Goal: Task Accomplishment & Management: Use online tool/utility

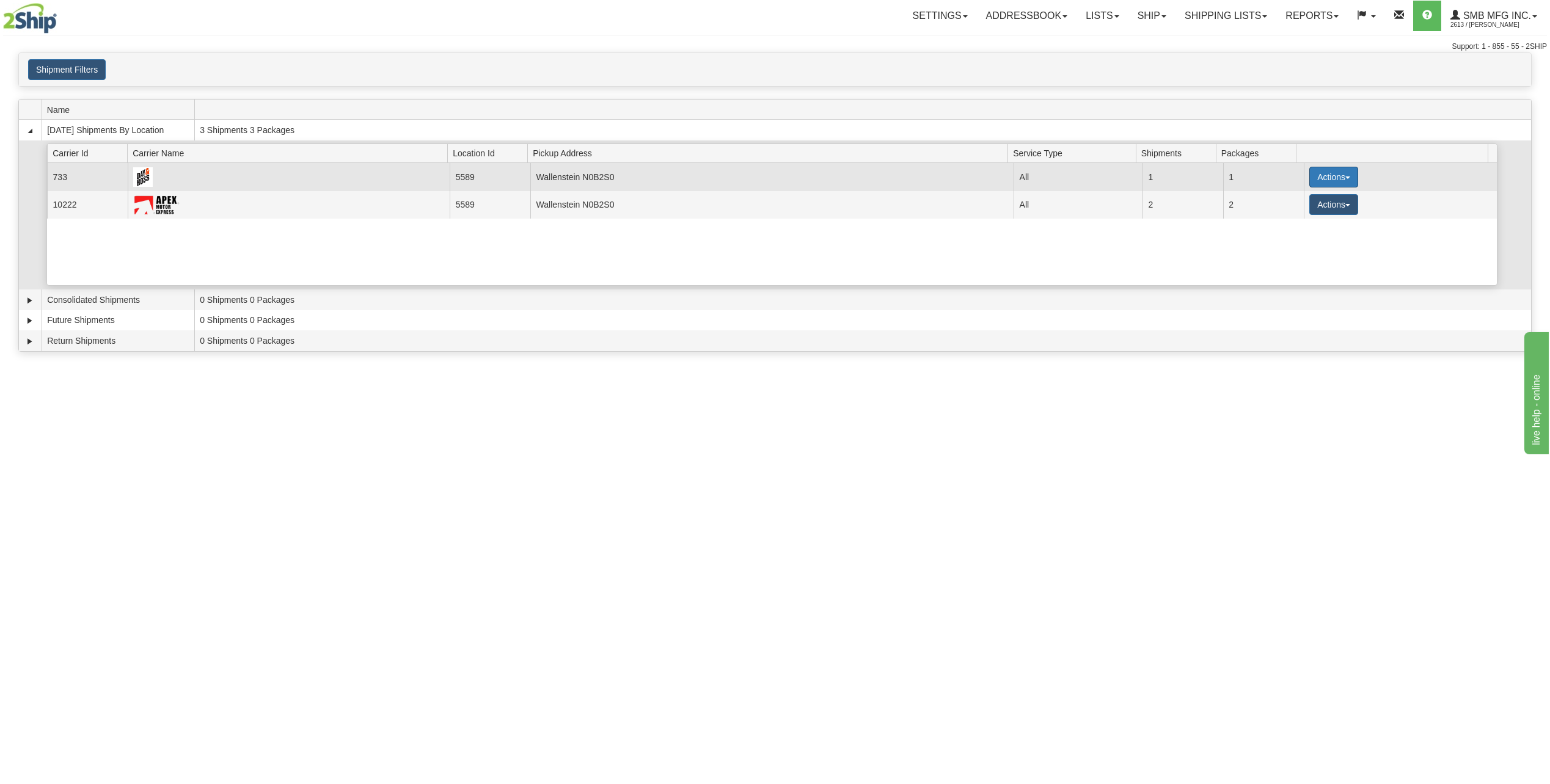
click at [1349, 175] on button "Actions" at bounding box center [1333, 177] width 49 height 21
click at [1309, 195] on link "Details" at bounding box center [1309, 201] width 97 height 16
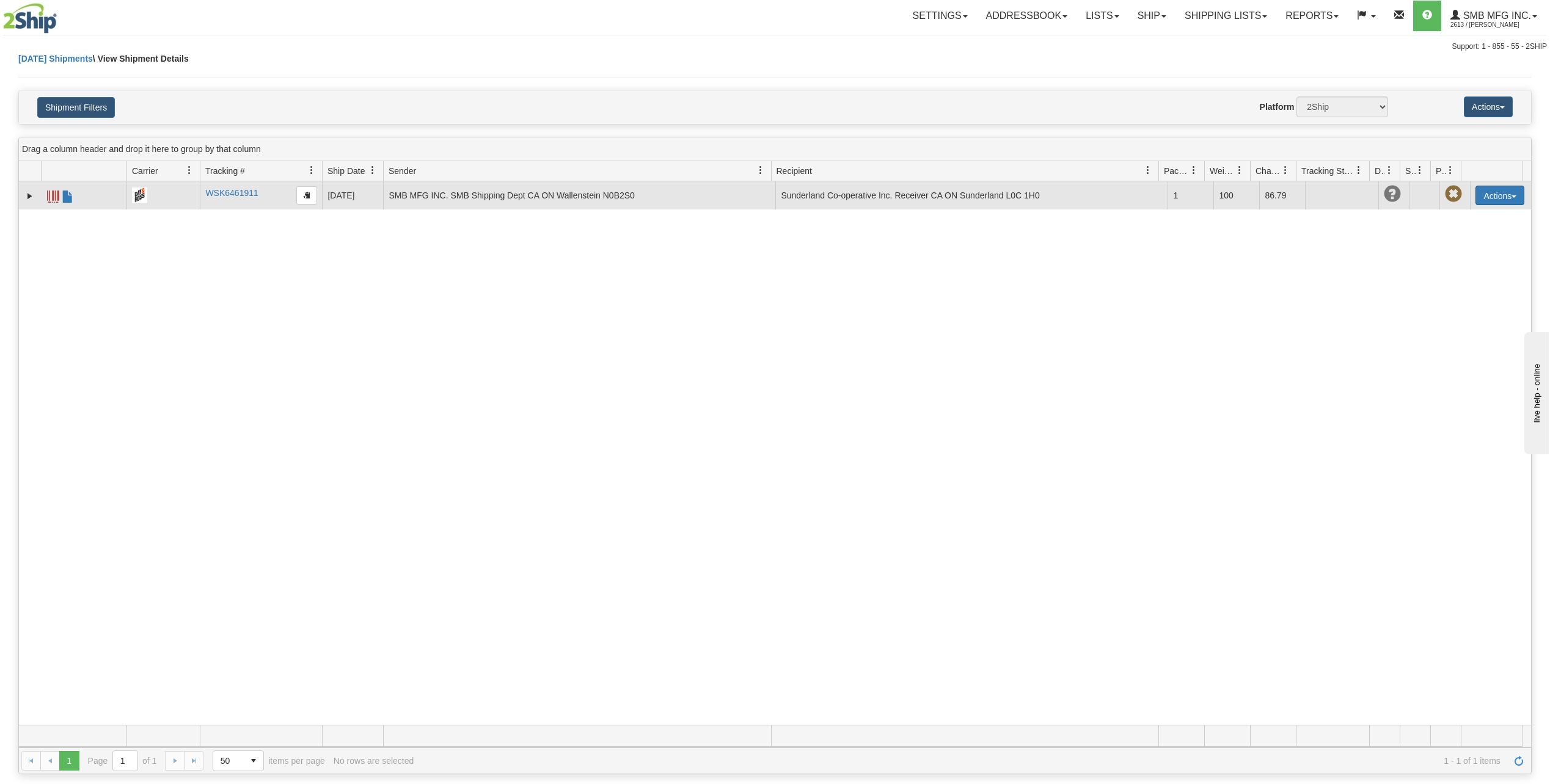
click at [1493, 195] on button "Actions" at bounding box center [1499, 195] width 49 height 20
click at [1443, 235] on link "Repeat" at bounding box center [1474, 234] width 97 height 16
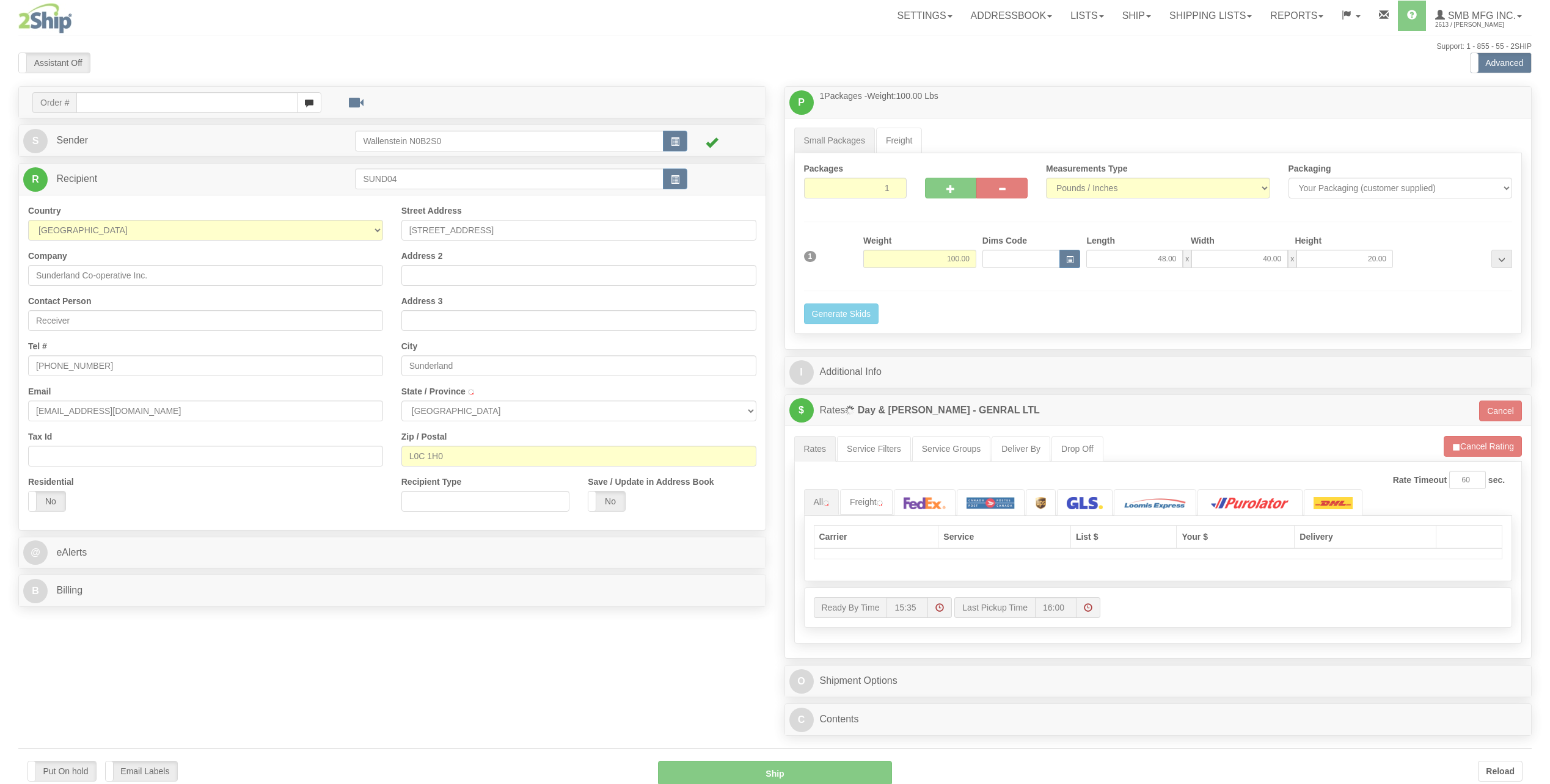
type input "SUNDERLAND"
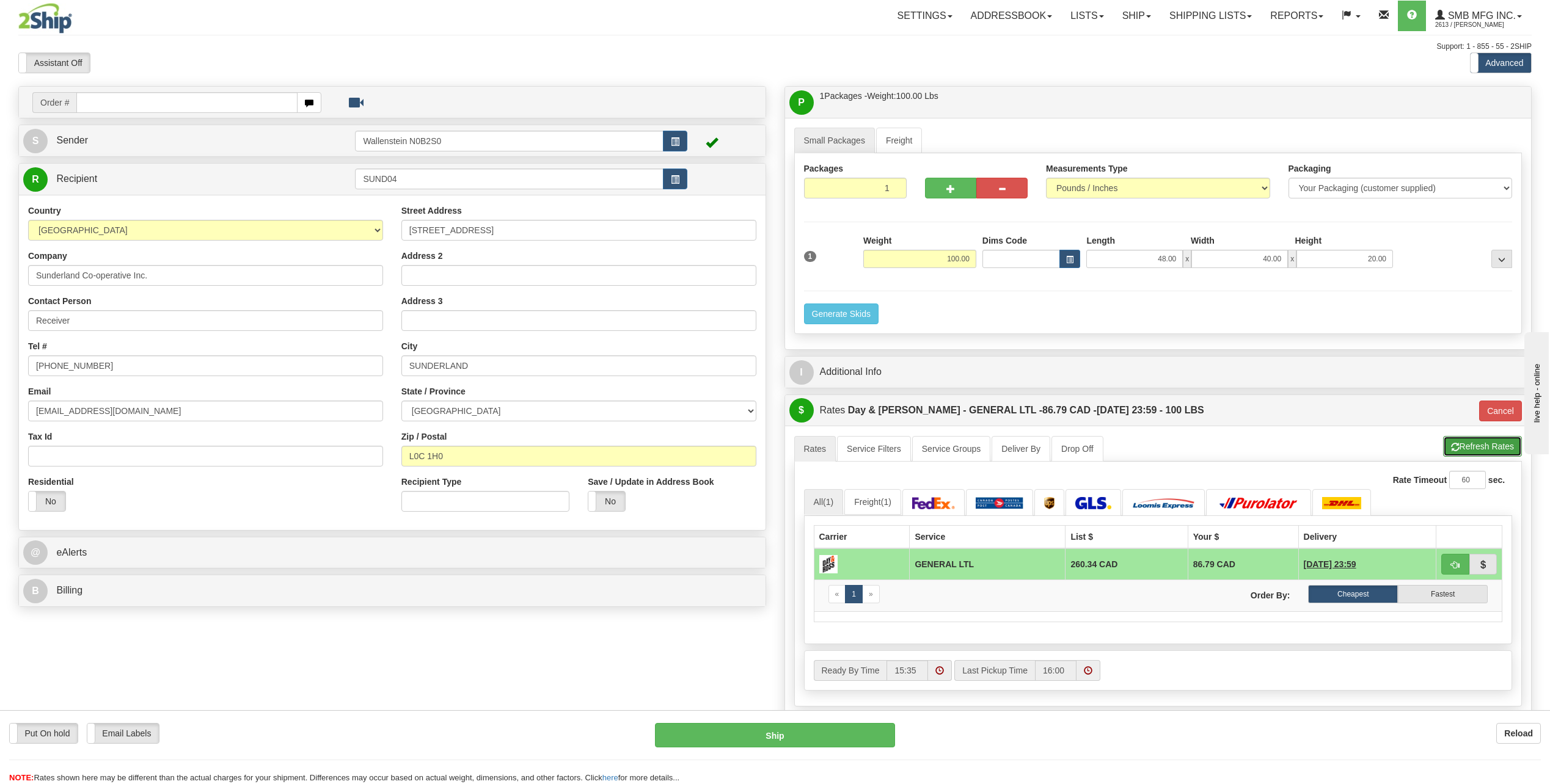
click at [1461, 446] on button "Refresh Rates" at bounding box center [1482, 446] width 79 height 21
type input "GL"
click at [1133, 21] on link "Ship" at bounding box center [1136, 16] width 47 height 31
drag, startPoint x: 451, startPoint y: 185, endPoint x: 327, endPoint y: 200, distance: 124.9
click at [327, 200] on div "R Recipient SUND04" at bounding box center [392, 347] width 748 height 368
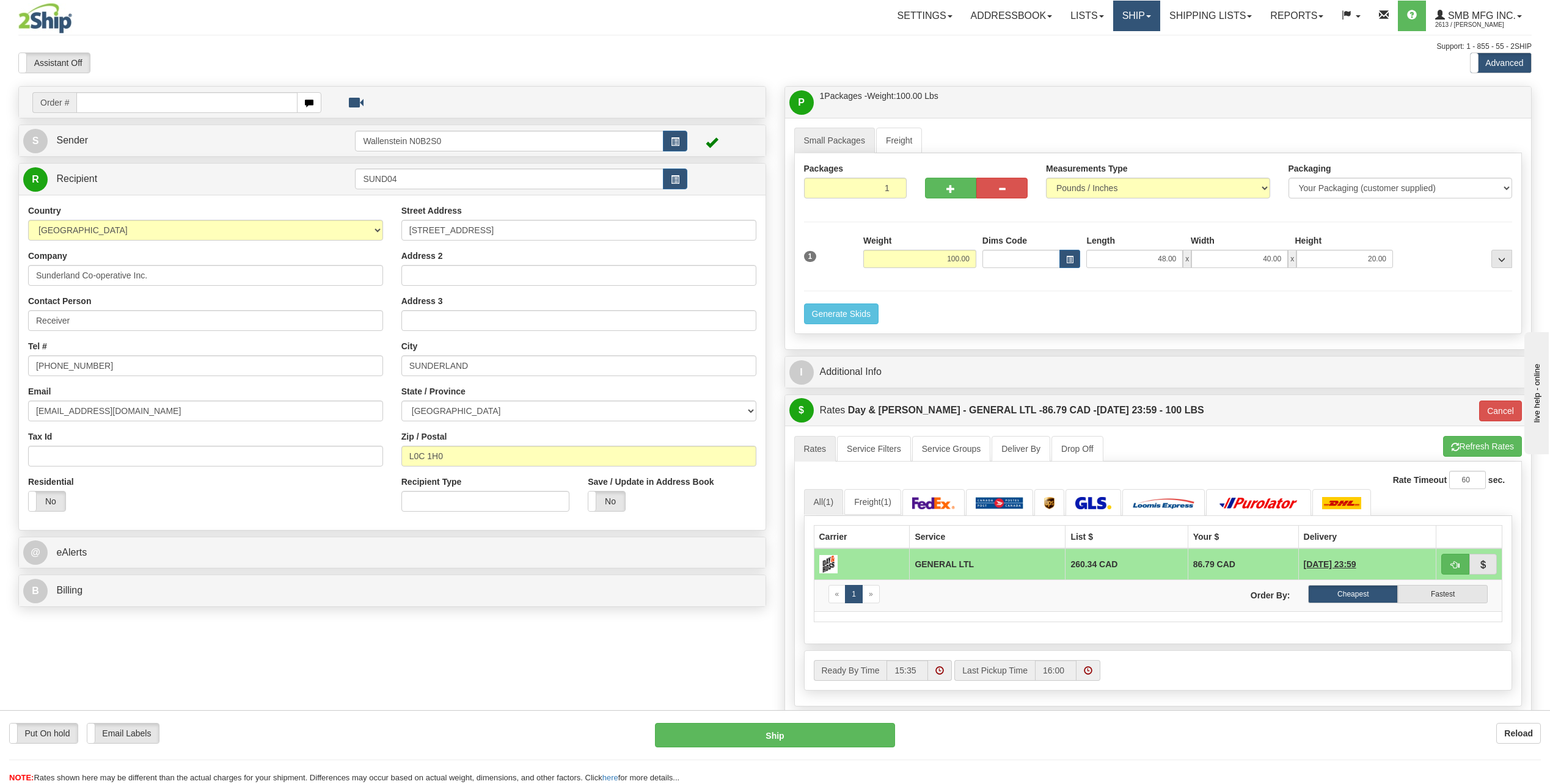
drag, startPoint x: 1144, startPoint y: 16, endPoint x: 1137, endPoint y: 20, distance: 8.1
click at [1146, 16] on span at bounding box center [1148, 16] width 5 height 2
click at [1085, 41] on span "Ship Screen" at bounding box center [1085, 42] width 47 height 9
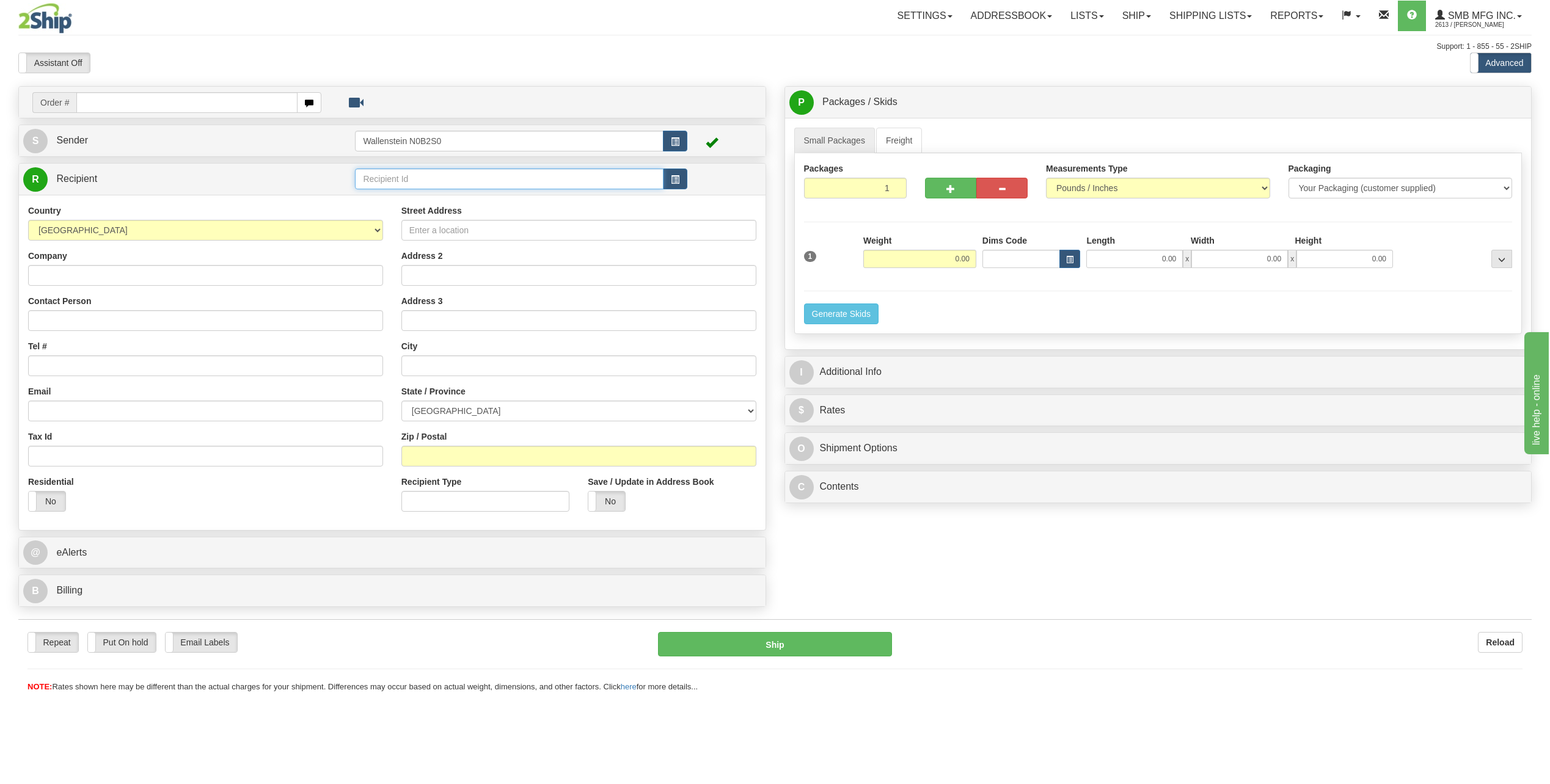
click at [475, 175] on input "text" at bounding box center [509, 179] width 308 height 21
paste input "s"
click at [465, 180] on input "text" at bounding box center [509, 179] width 308 height 21
click at [457, 193] on div "SUND04" at bounding box center [507, 198] width 297 height 13
type input "SUND04"
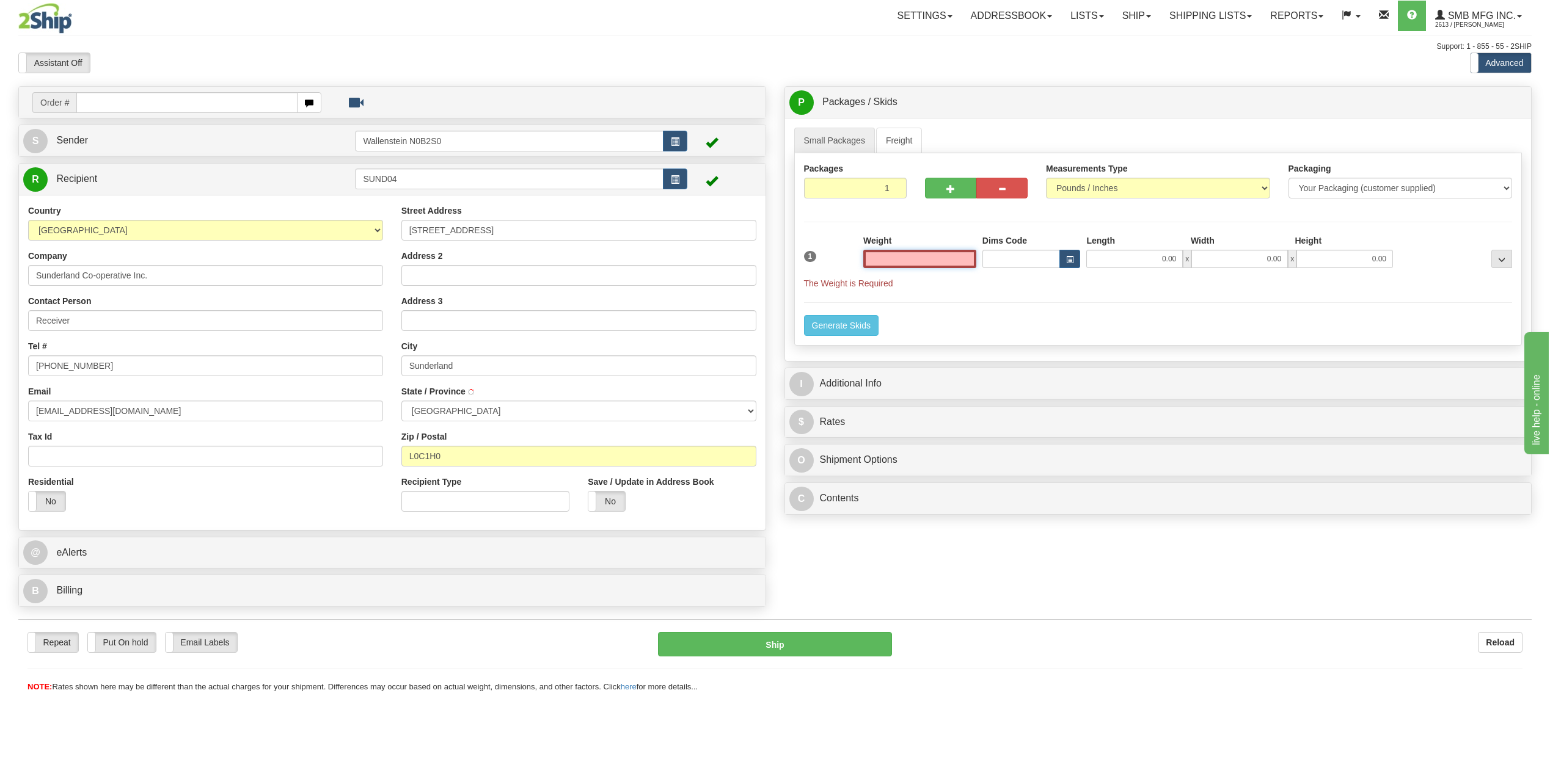
type input "SUNDERLAND"
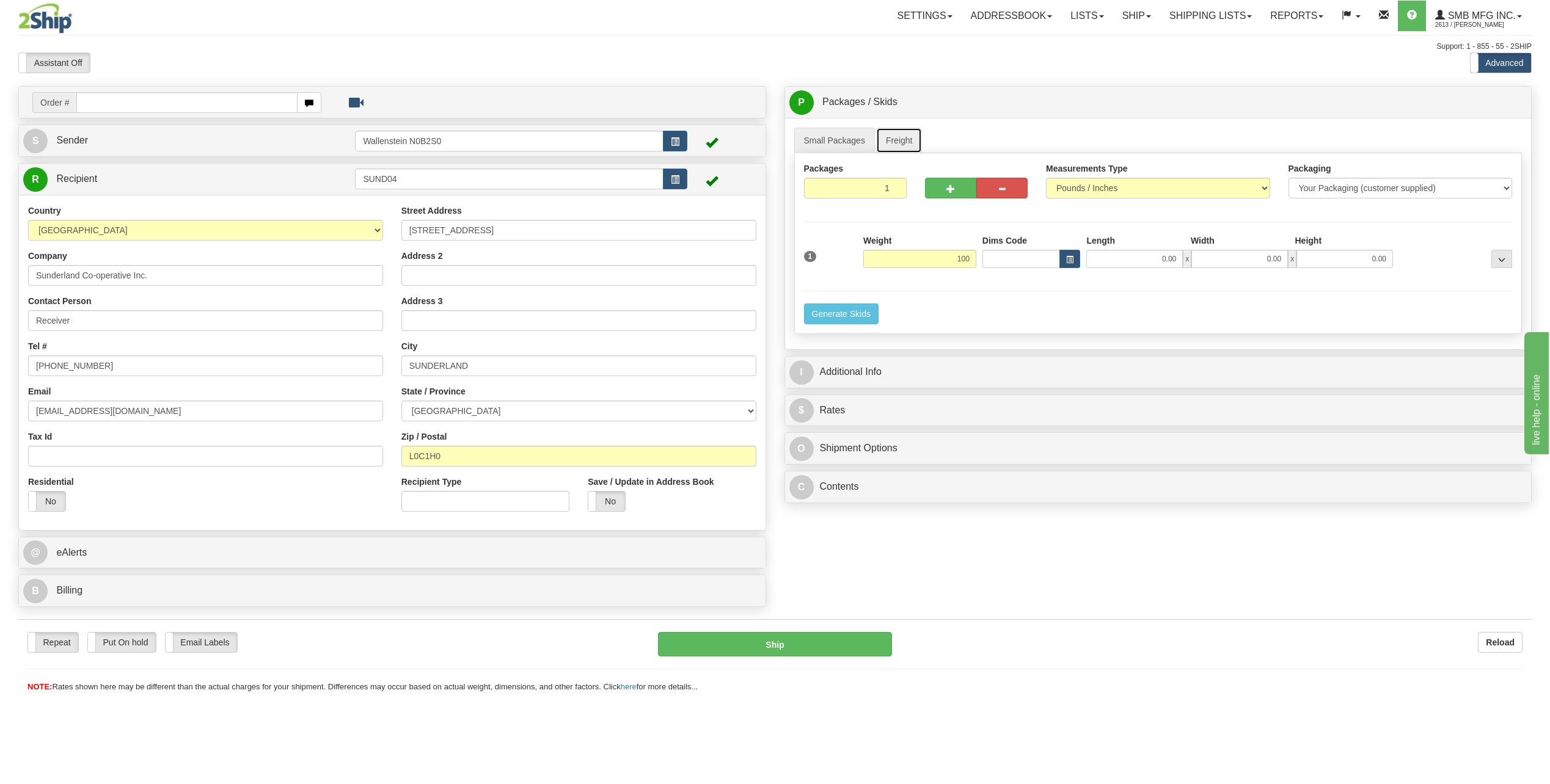
type input "100.00"
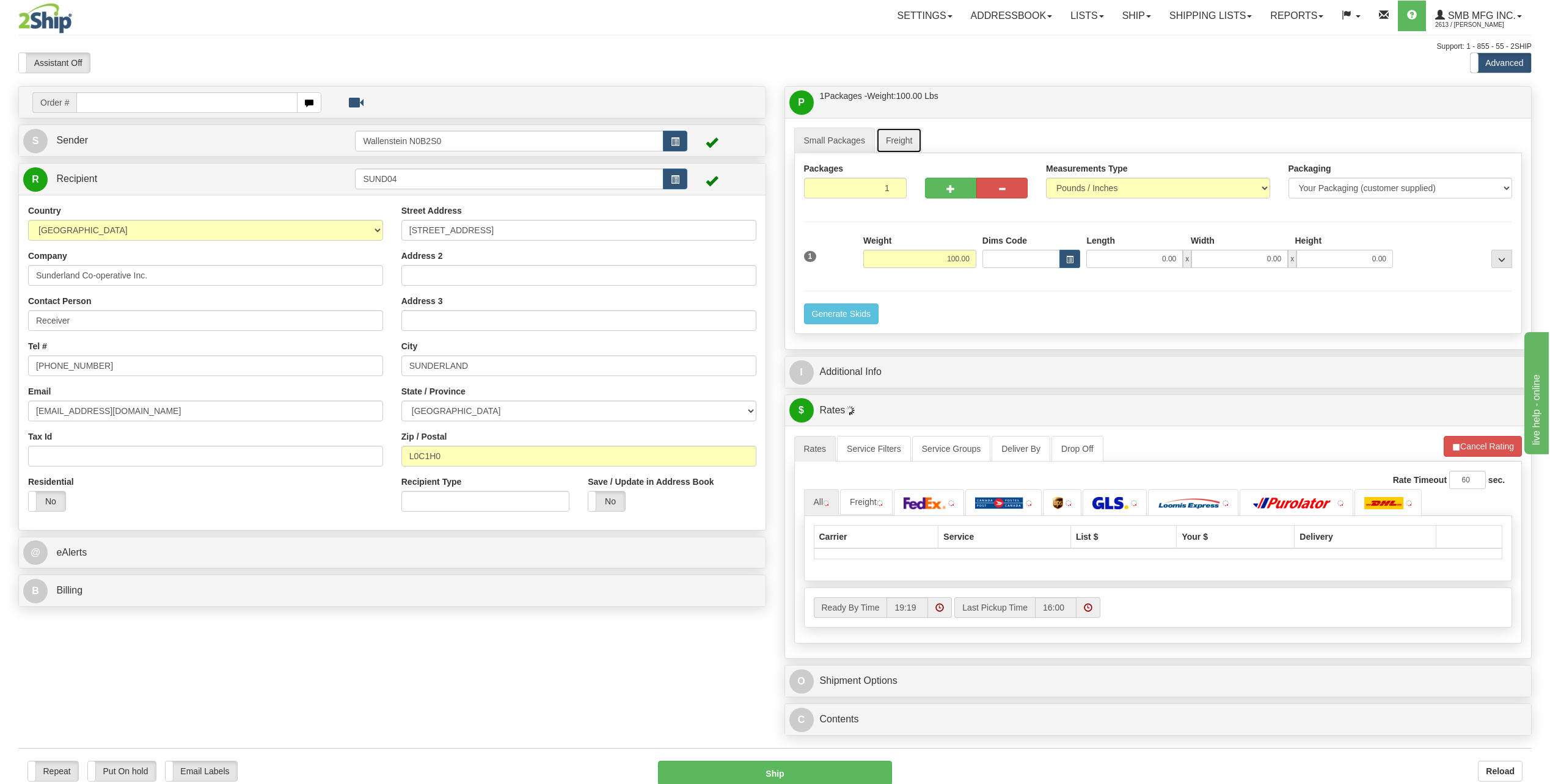
click at [891, 138] on link "Freight" at bounding box center [899, 140] width 47 height 25
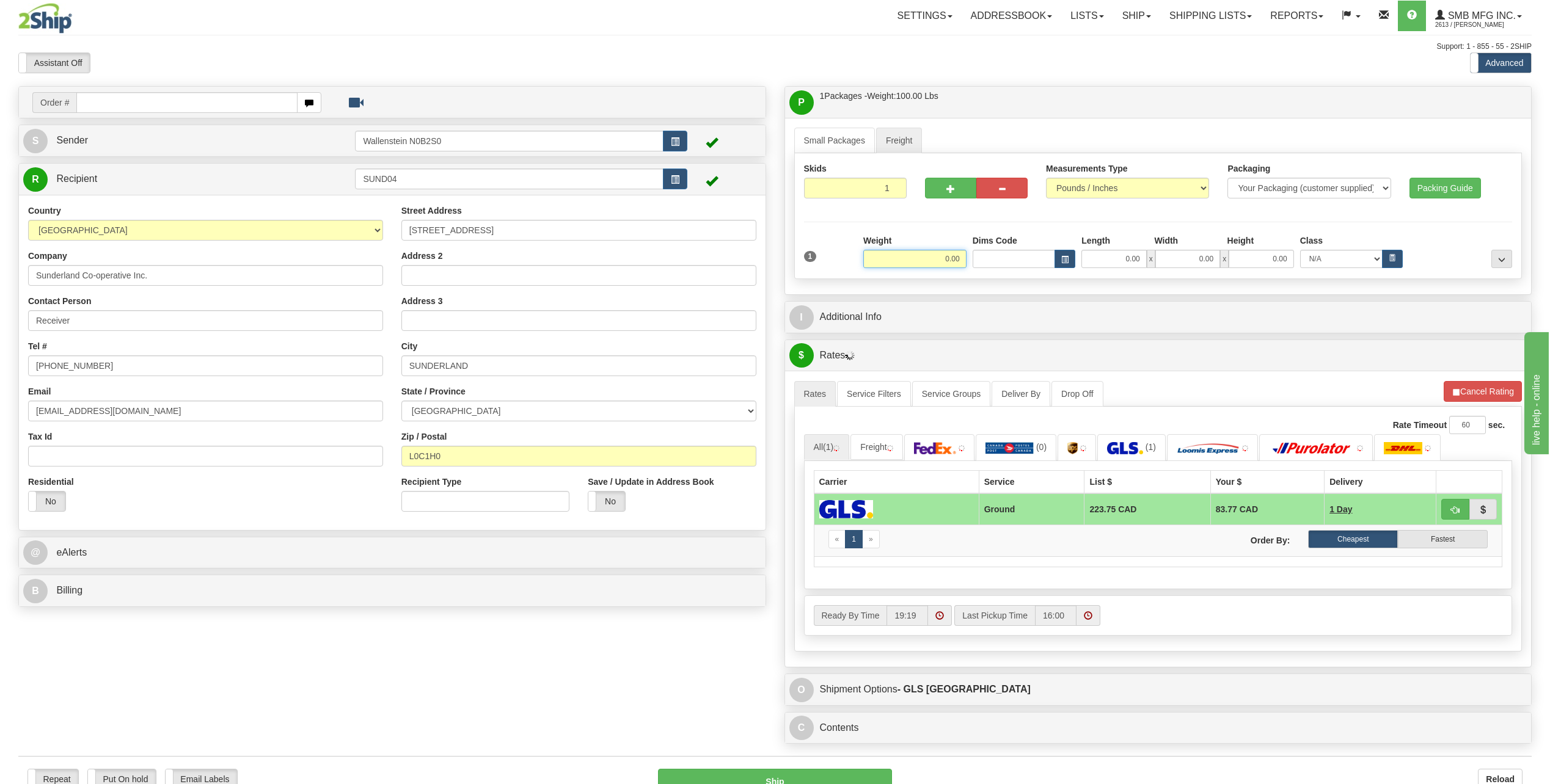
click at [915, 263] on input "0.00" at bounding box center [915, 259] width 103 height 18
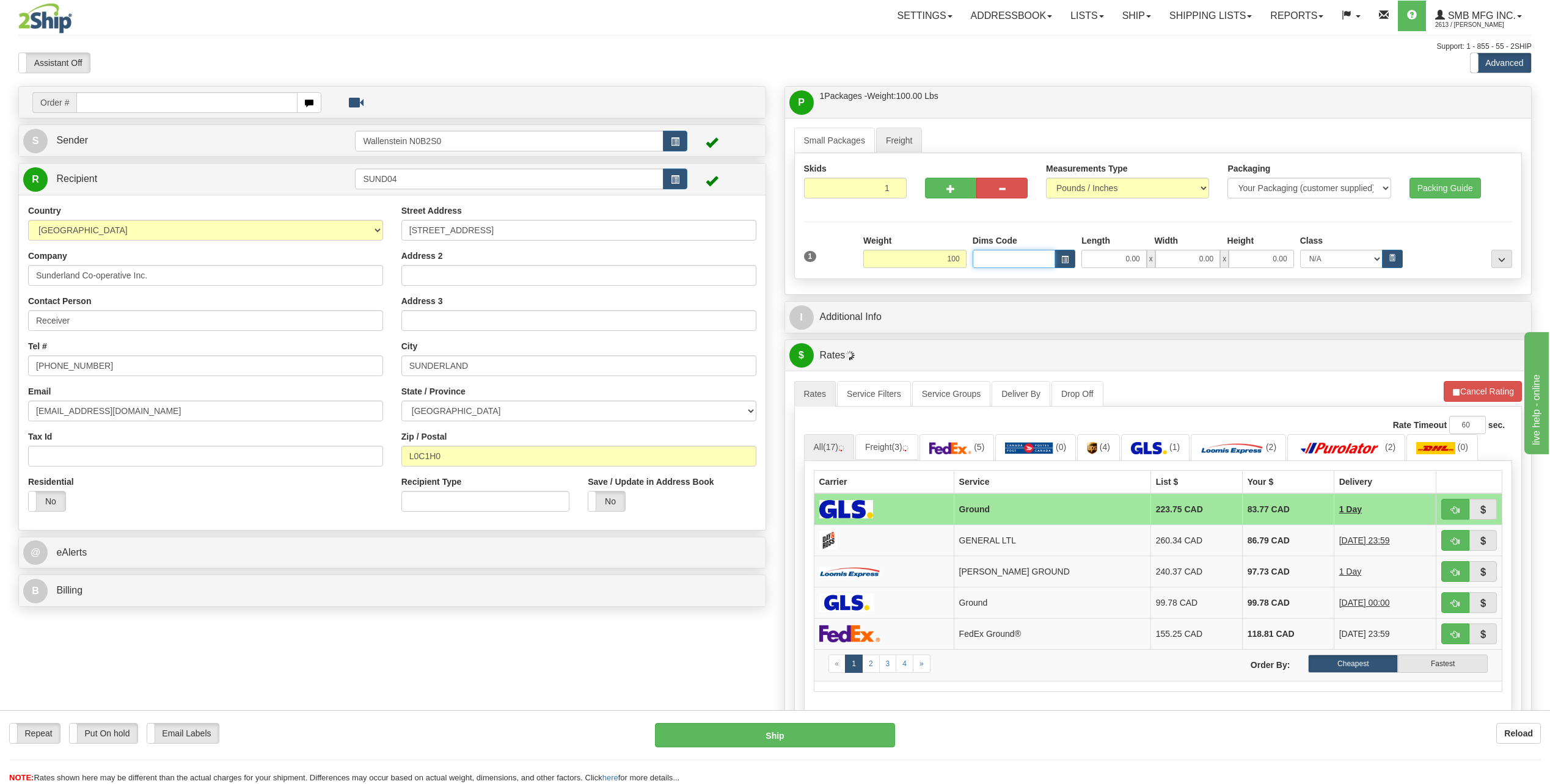
type input "100.00"
type input "48.00"
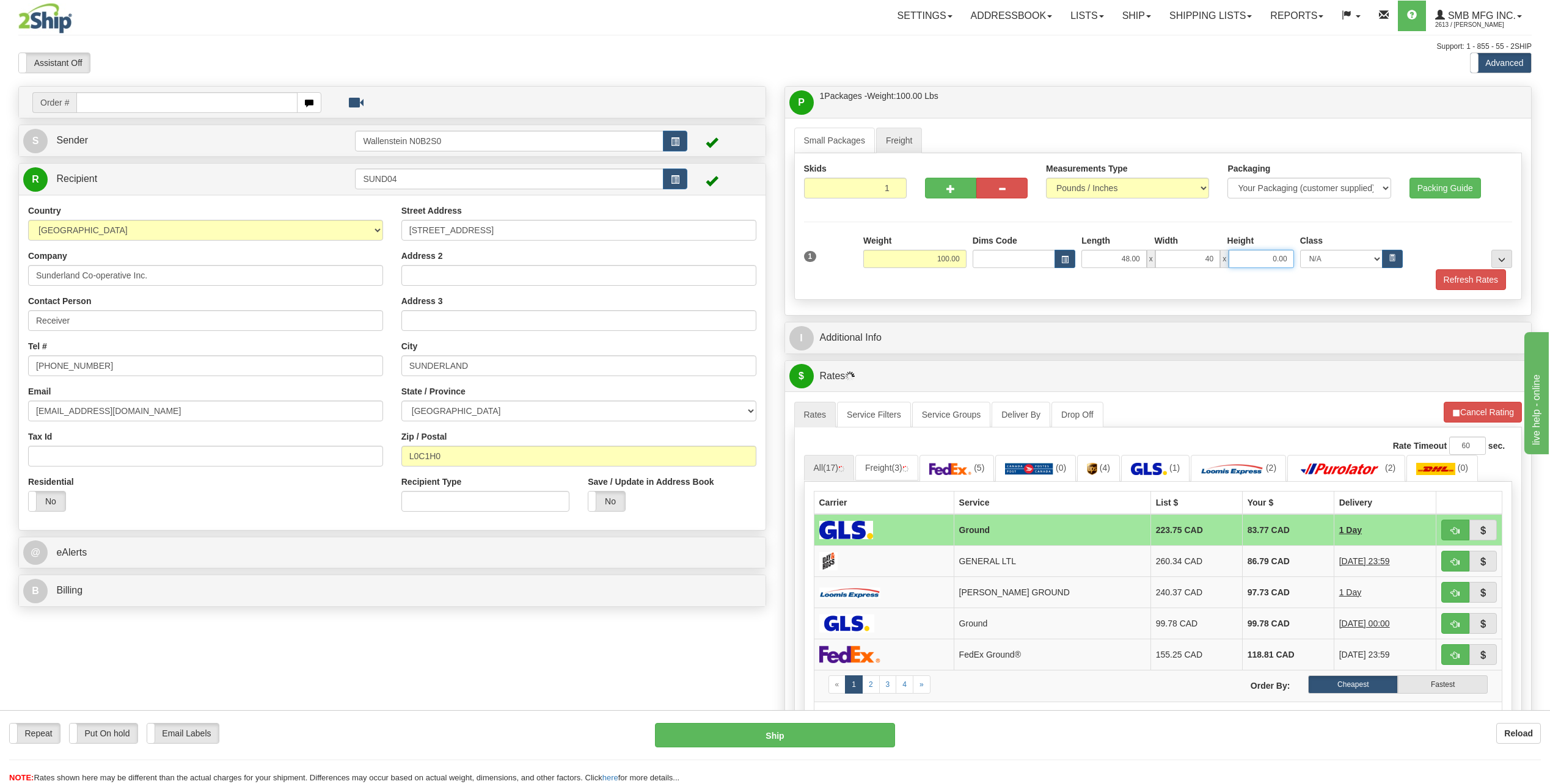
type input "40.00"
type input "20.00"
click at [1454, 278] on button "Refresh Rates" at bounding box center [1471, 280] width 71 height 21
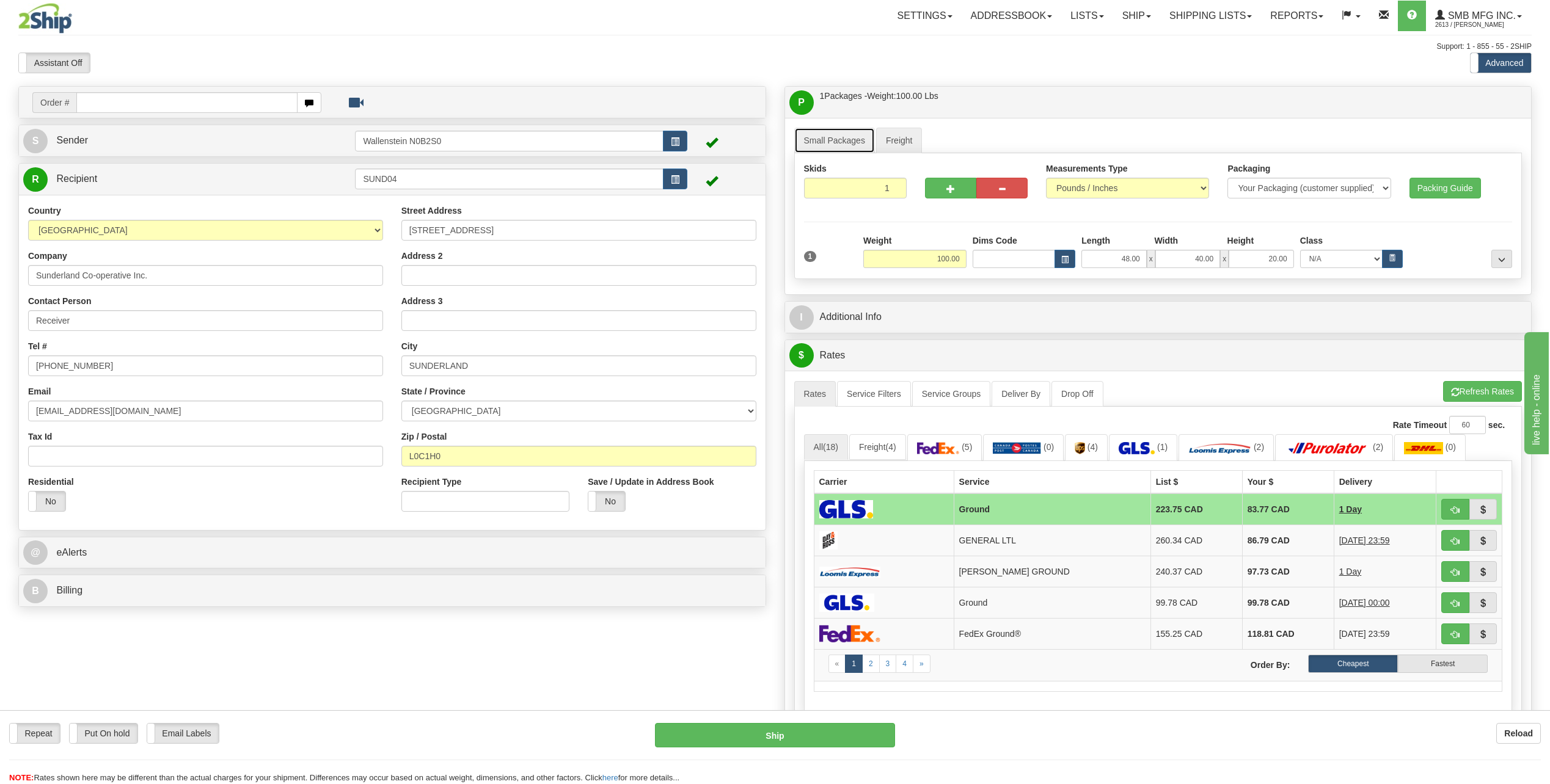
click at [835, 139] on link "Small Packages" at bounding box center [834, 140] width 81 height 25
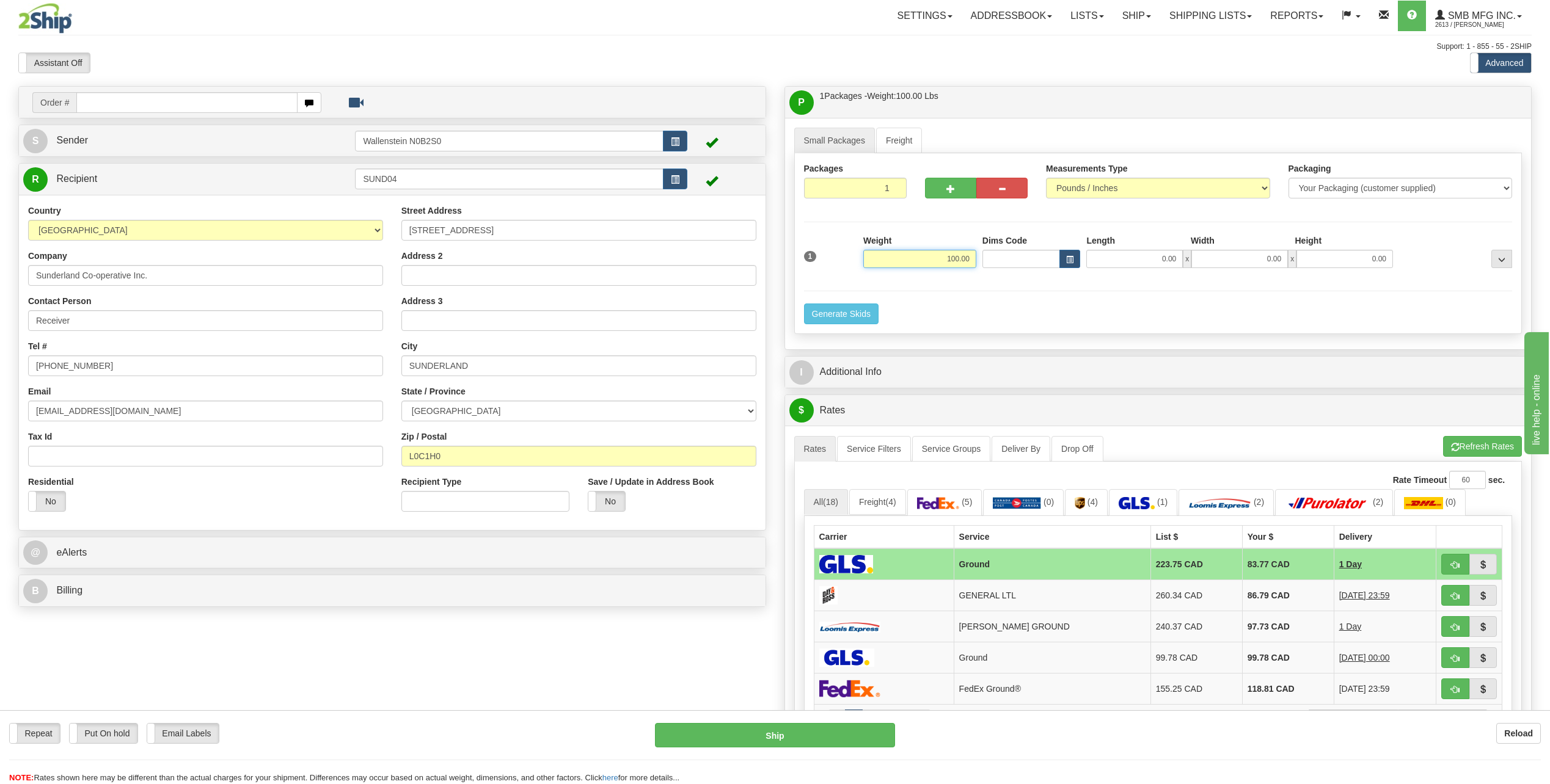
drag, startPoint x: 916, startPoint y: 254, endPoint x: 983, endPoint y: 265, distance: 67.9
click at [983, 265] on div "1 Weight 100.00 Dims Code x" at bounding box center [1158, 256] width 715 height 44
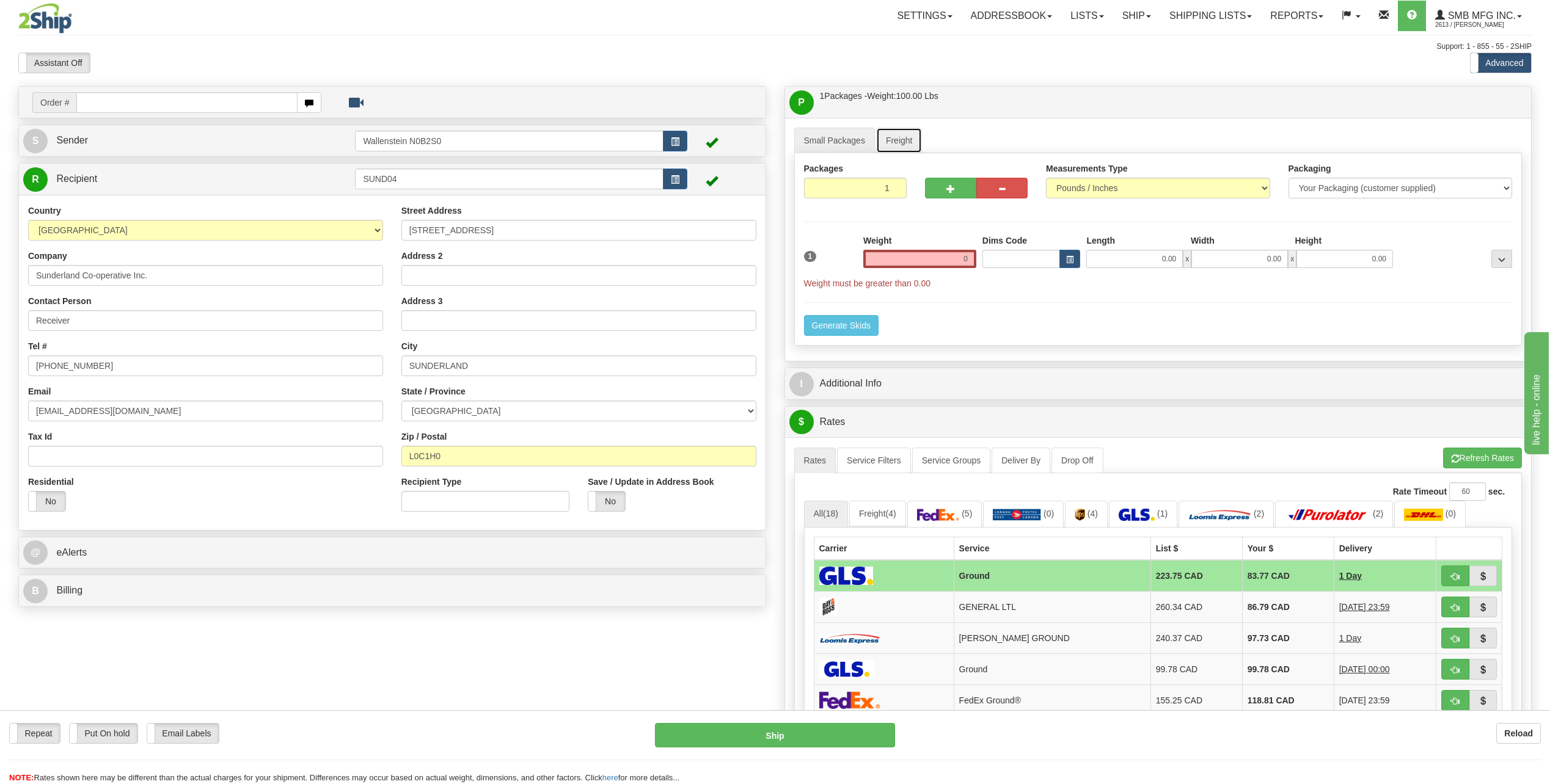
type input "0.00"
click at [896, 134] on link "Freight" at bounding box center [899, 140] width 47 height 25
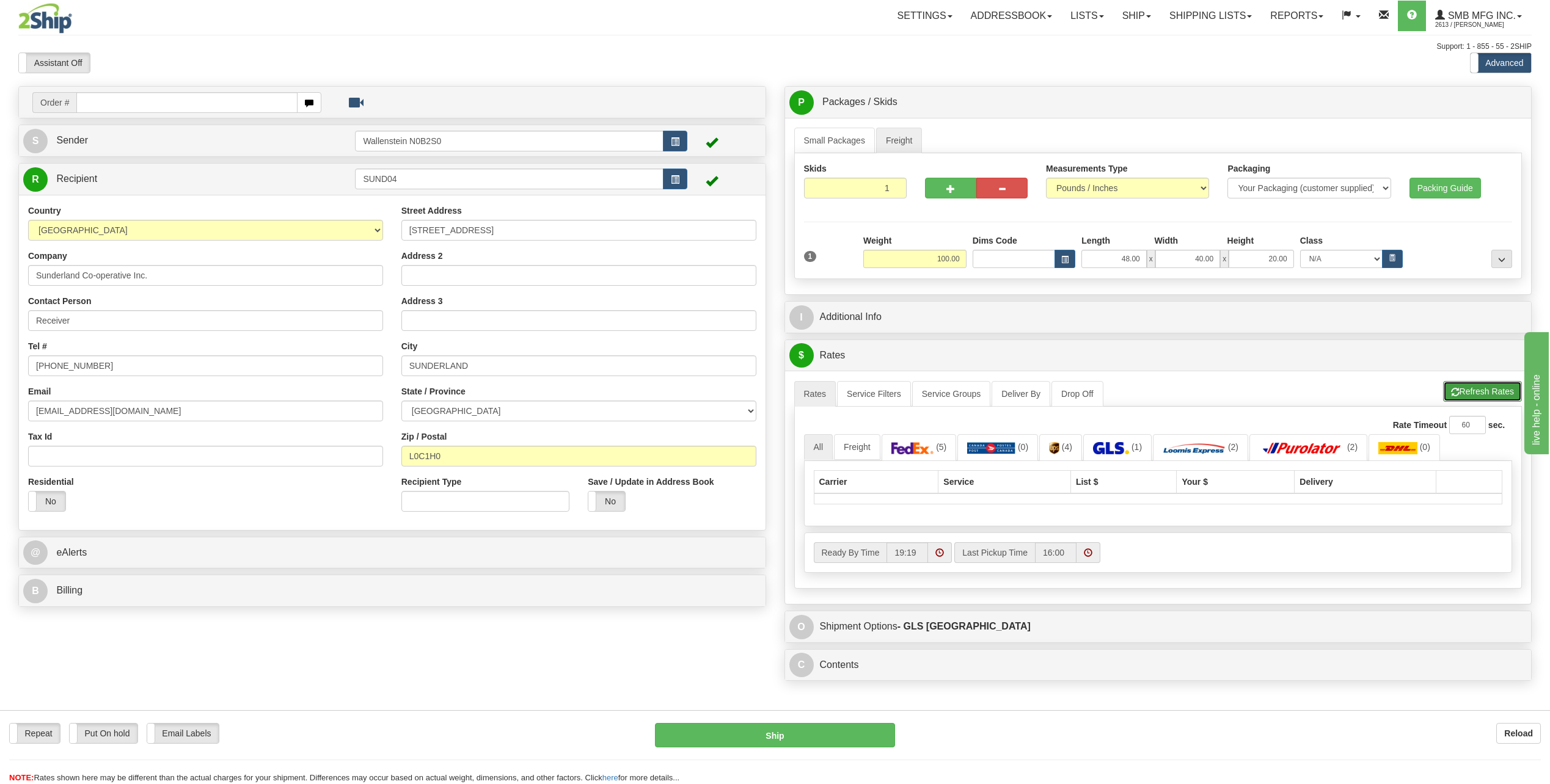
click at [1482, 387] on button "Refresh Rates" at bounding box center [1482, 391] width 79 height 21
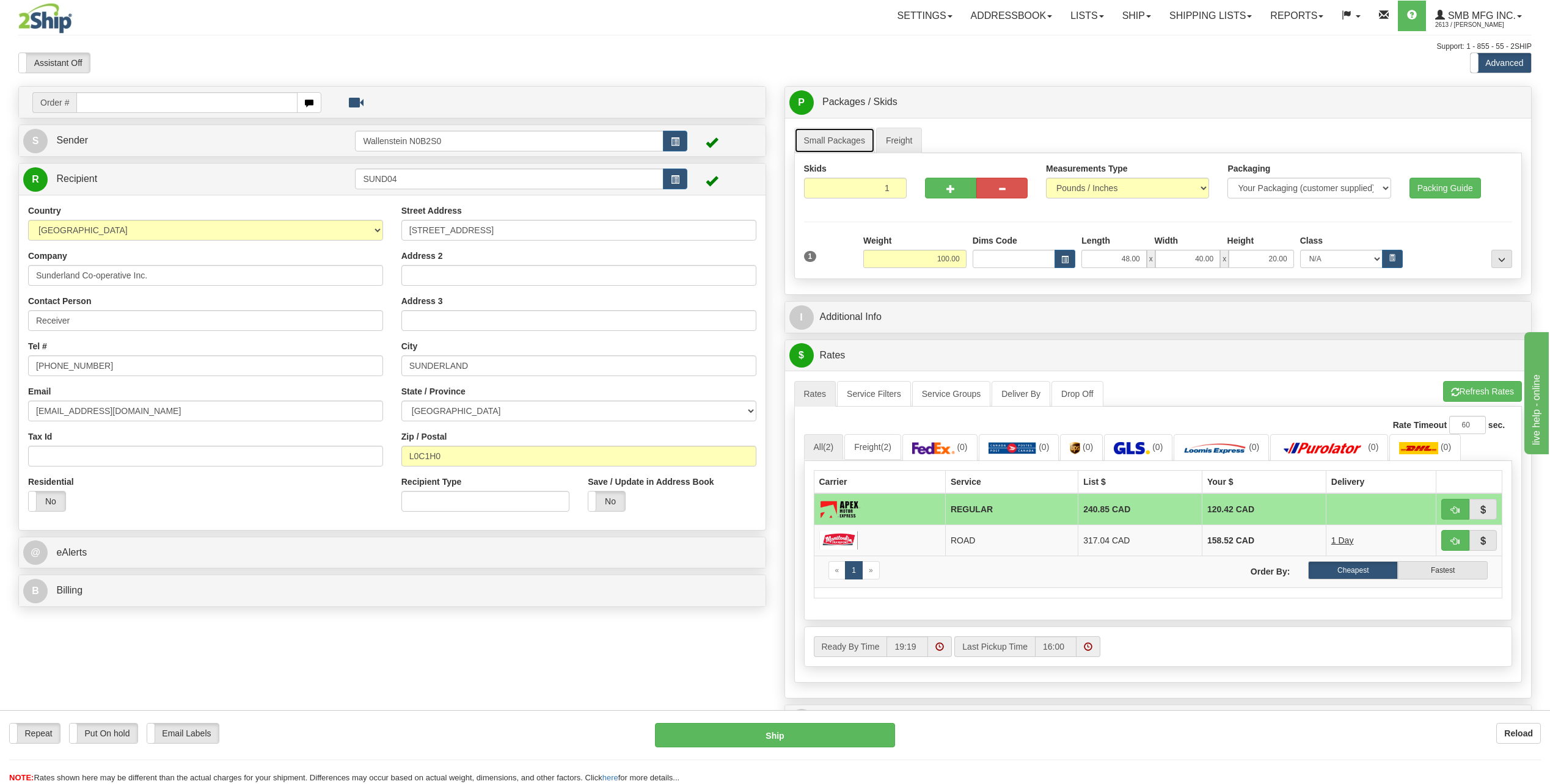
click at [814, 136] on link "Small Packages" at bounding box center [834, 140] width 81 height 25
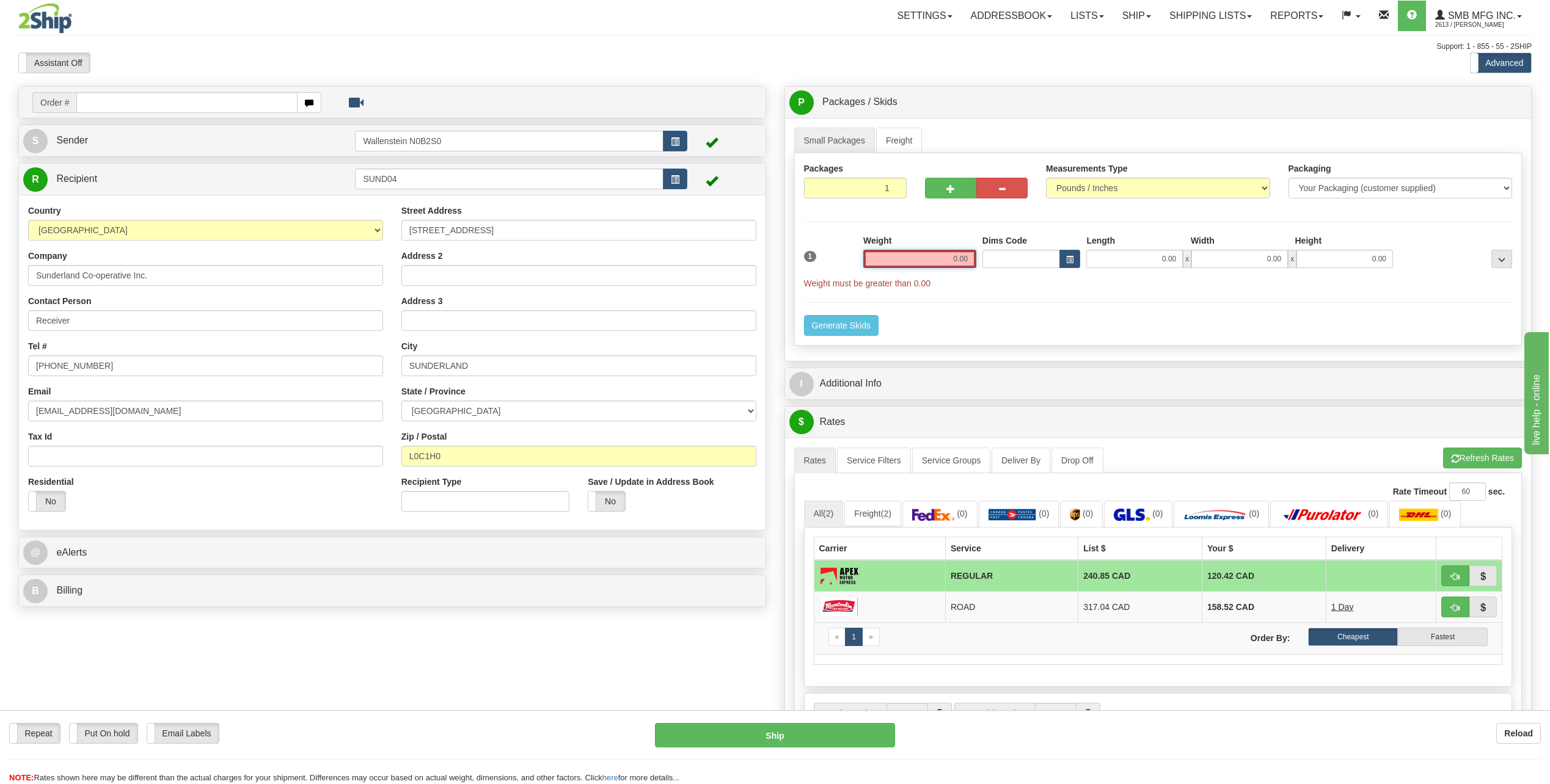
click at [931, 260] on input "0.00" at bounding box center [919, 259] width 113 height 18
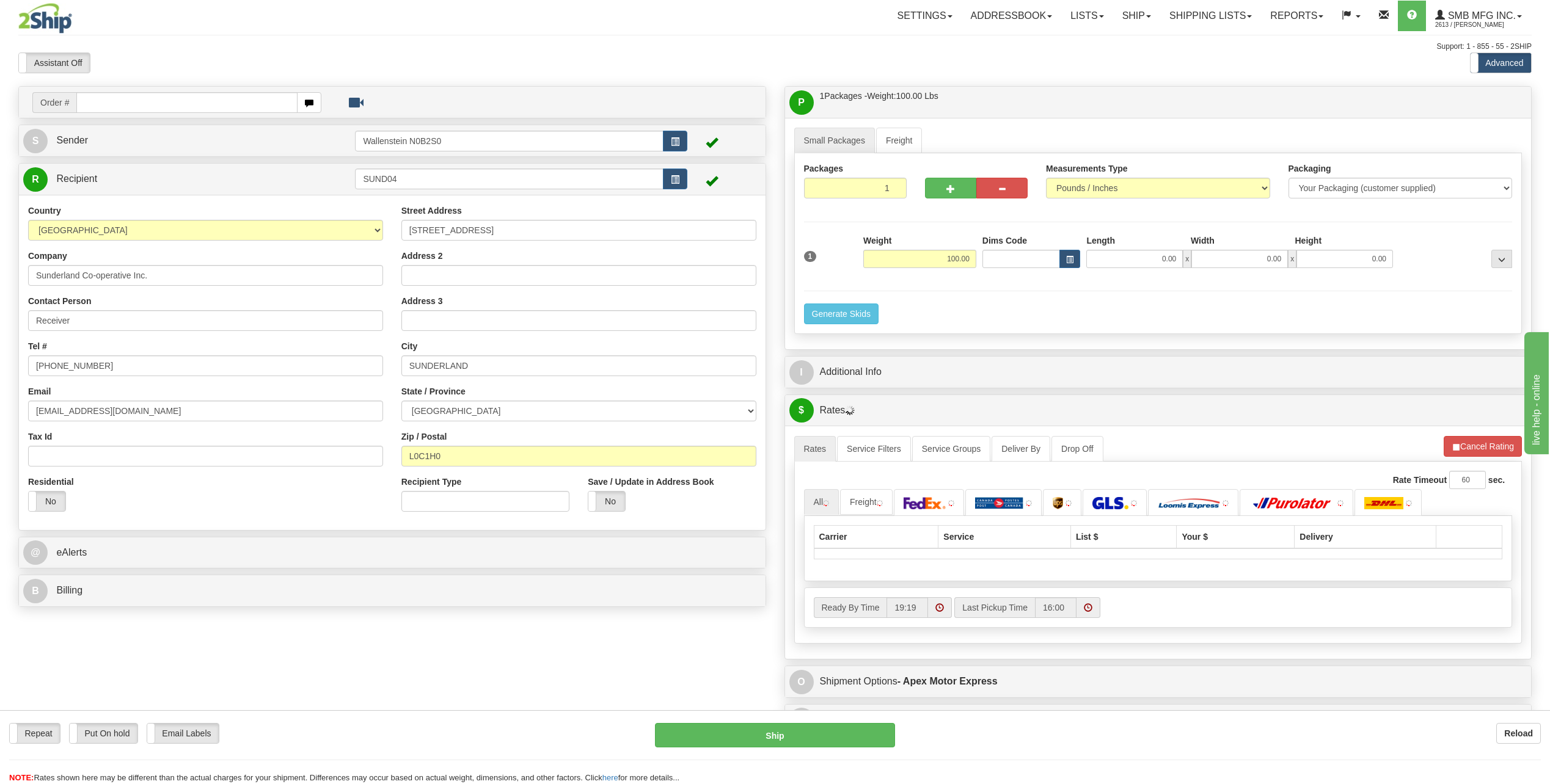
click at [1466, 449] on li "Refresh Rates Cancel Rating" at bounding box center [1483, 446] width 79 height 21
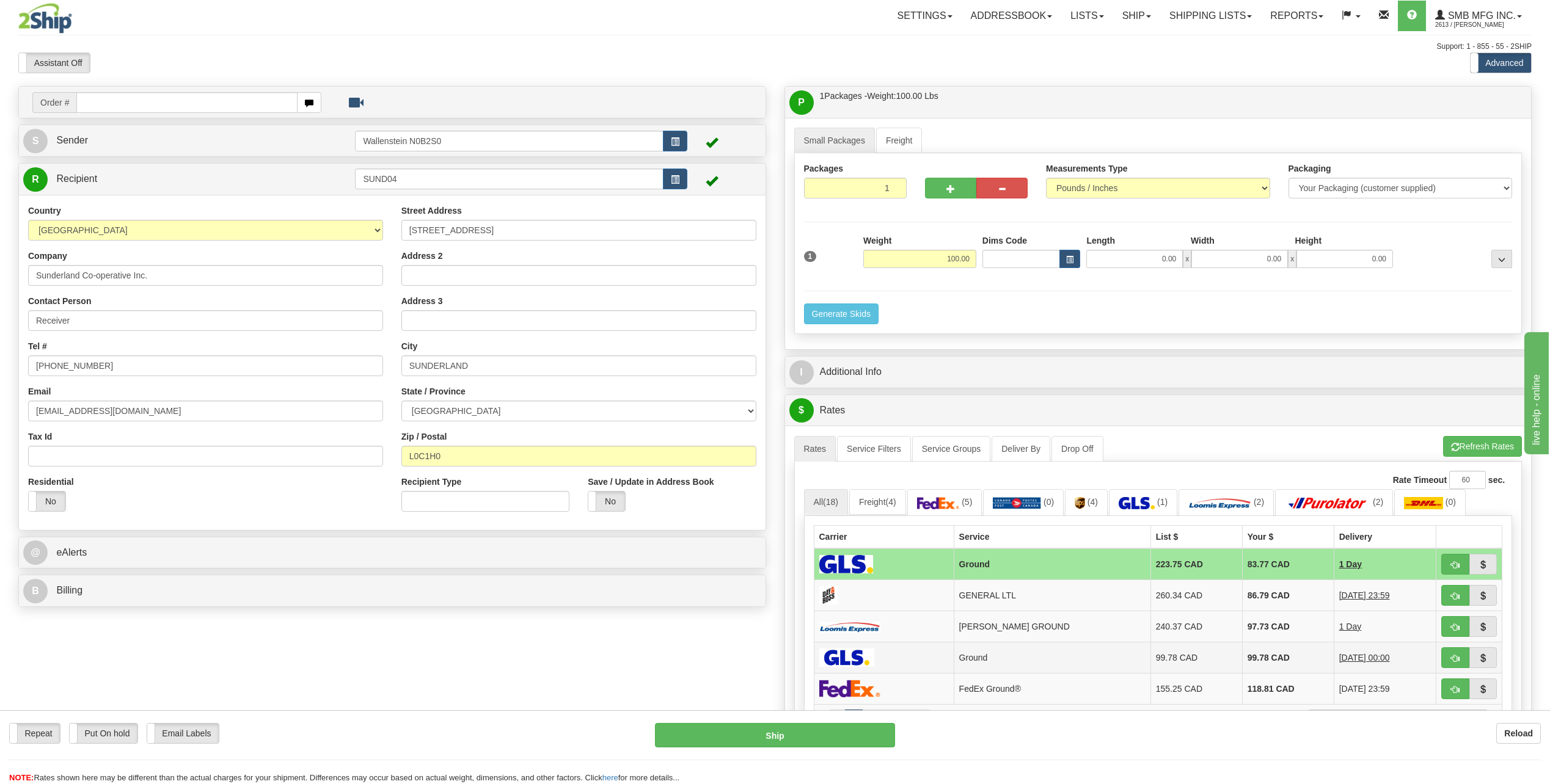
click at [1199, 654] on td "99.78 CAD" at bounding box center [1196, 657] width 92 height 31
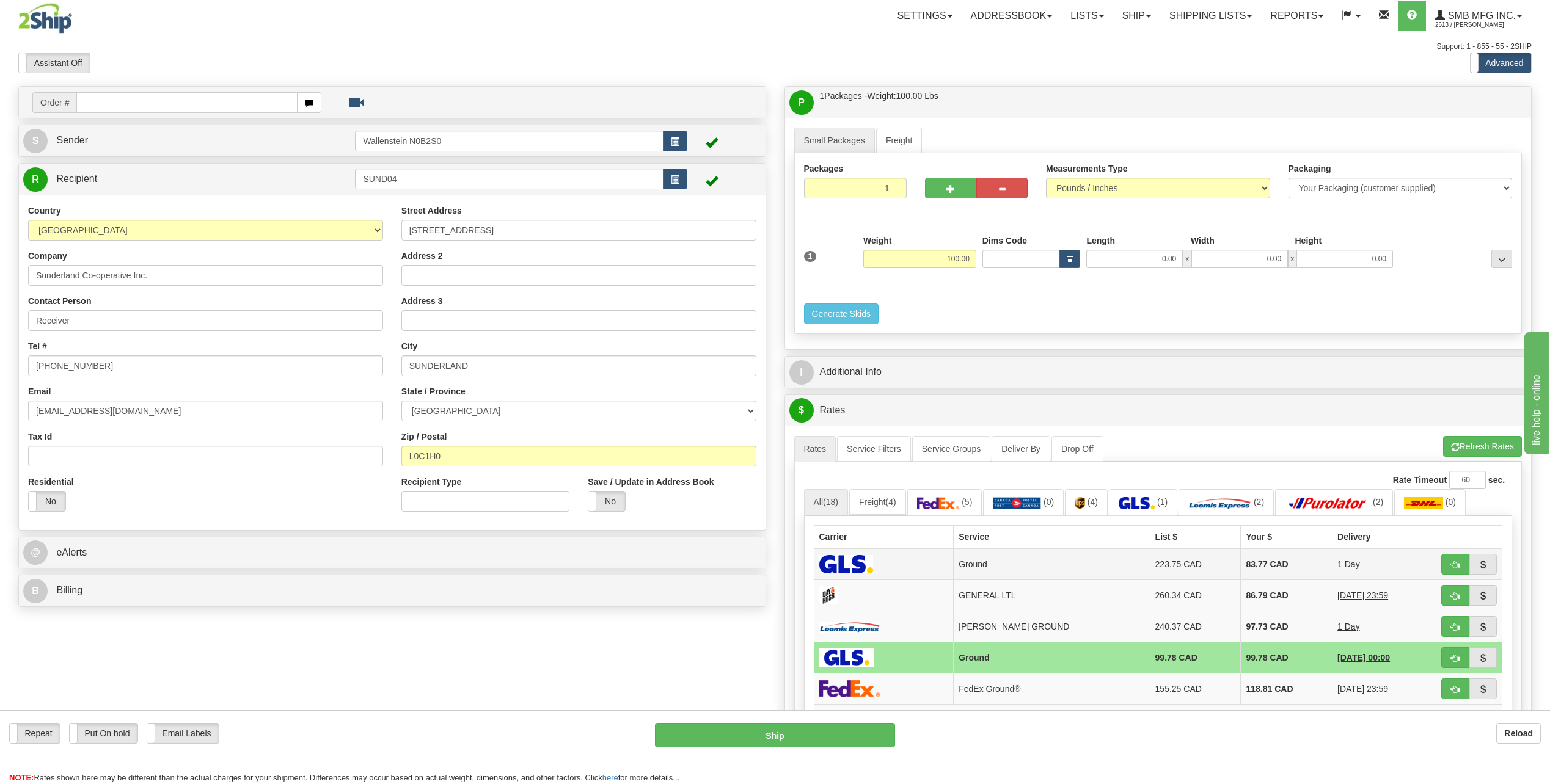
click at [1152, 559] on td "223.75 CAD" at bounding box center [1194, 565] width 91 height 32
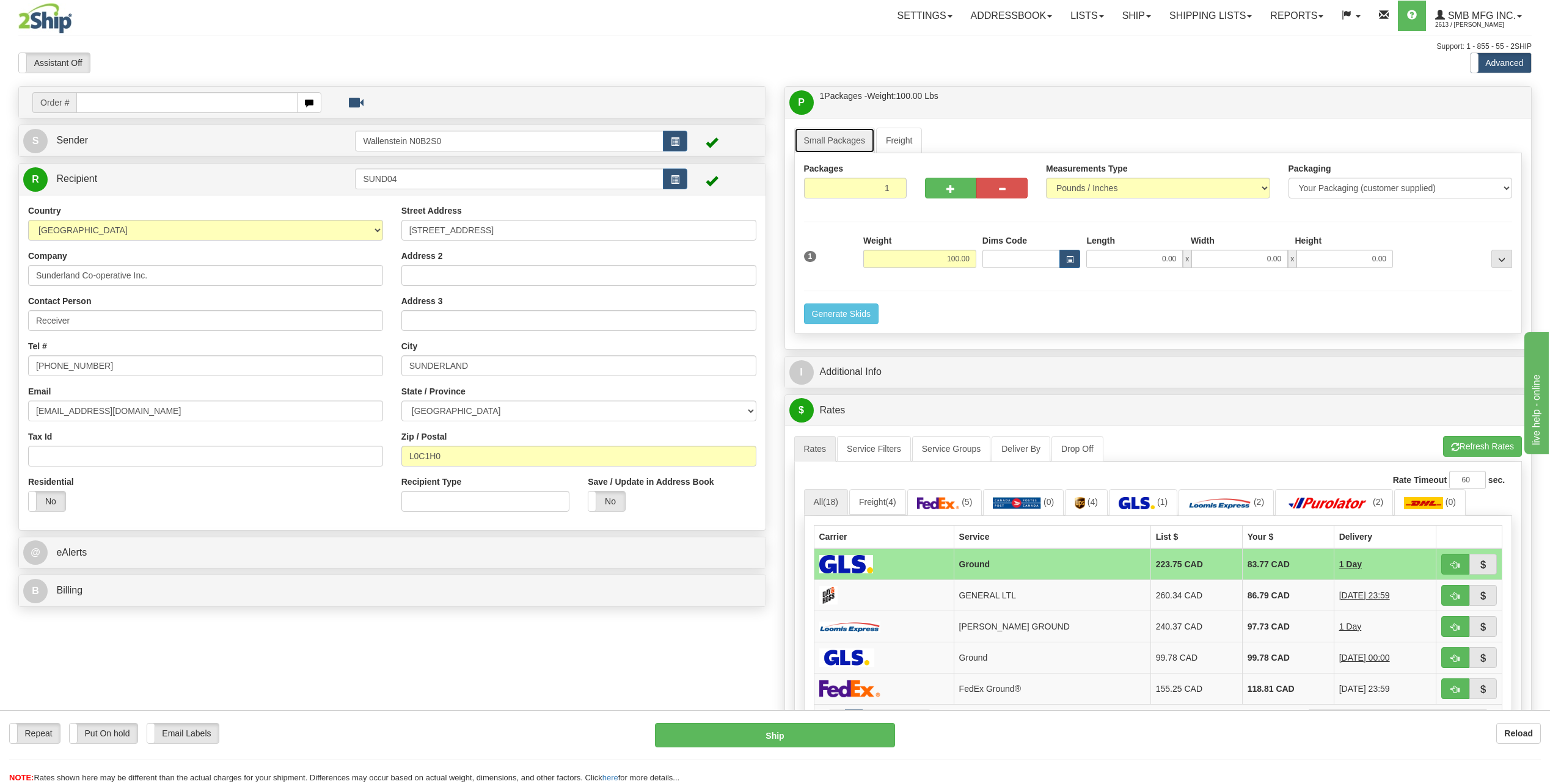
click at [817, 142] on link "Small Packages" at bounding box center [834, 140] width 81 height 25
drag, startPoint x: 921, startPoint y: 259, endPoint x: 1024, endPoint y: 270, distance: 103.6
click at [1024, 270] on div "1 Weight 100.00 Dims Code x" at bounding box center [1158, 256] width 715 height 44
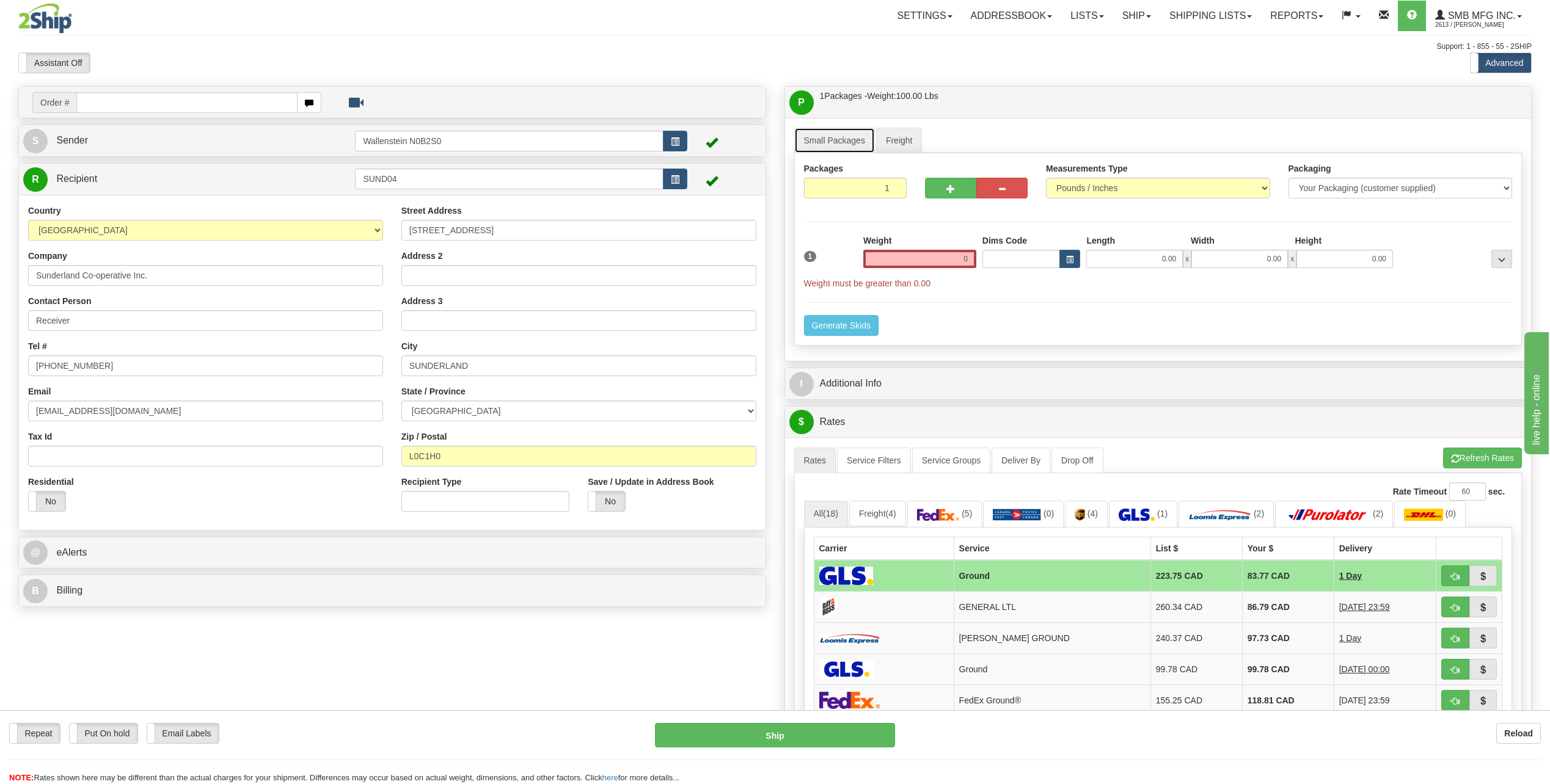
type input "0.00"
drag, startPoint x: 867, startPoint y: 134, endPoint x: 890, endPoint y: 137, distance: 23.2
click at [867, 134] on link "Small Packages" at bounding box center [834, 140] width 81 height 25
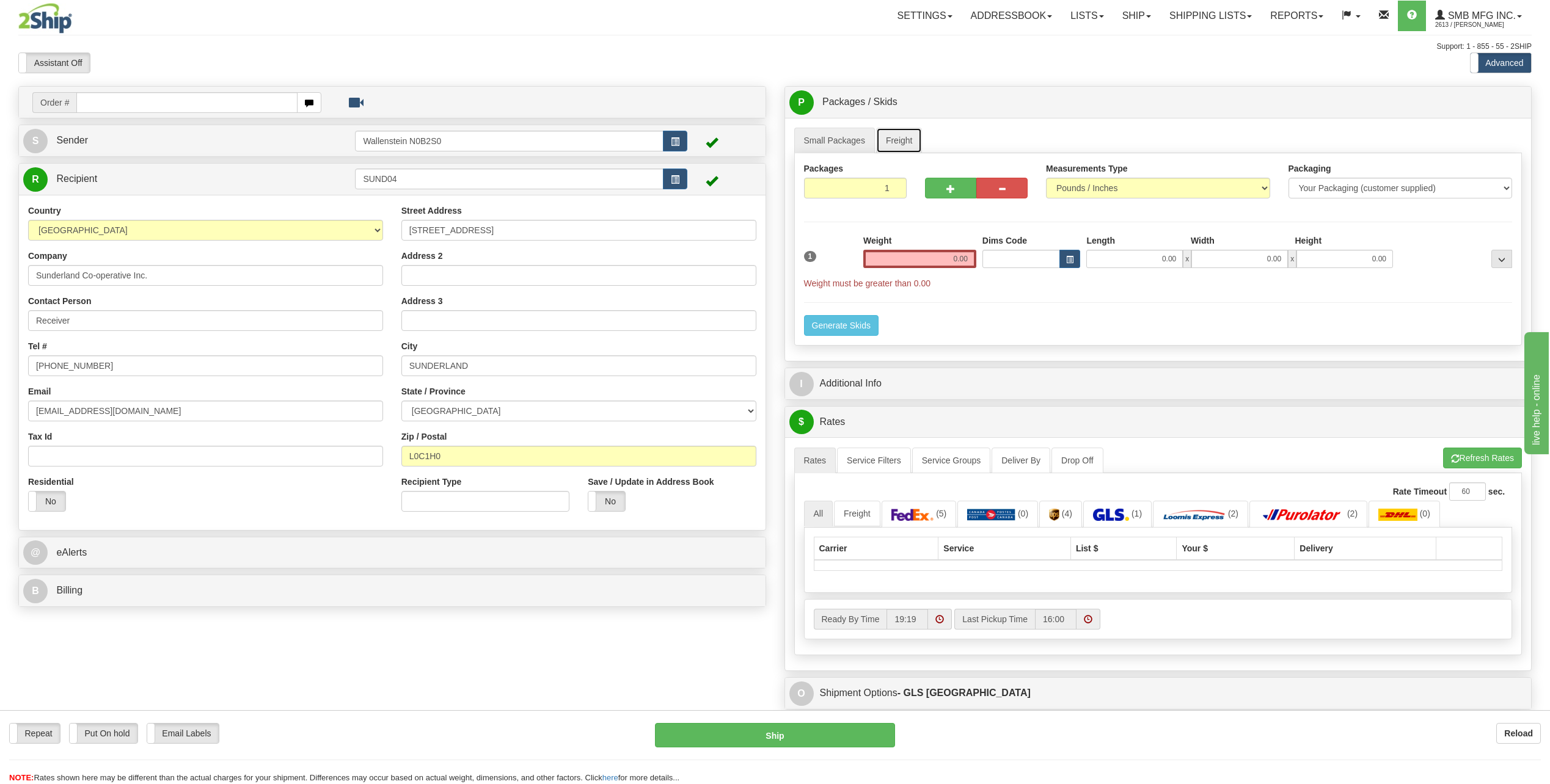
click at [896, 137] on link "Freight" at bounding box center [899, 140] width 47 height 25
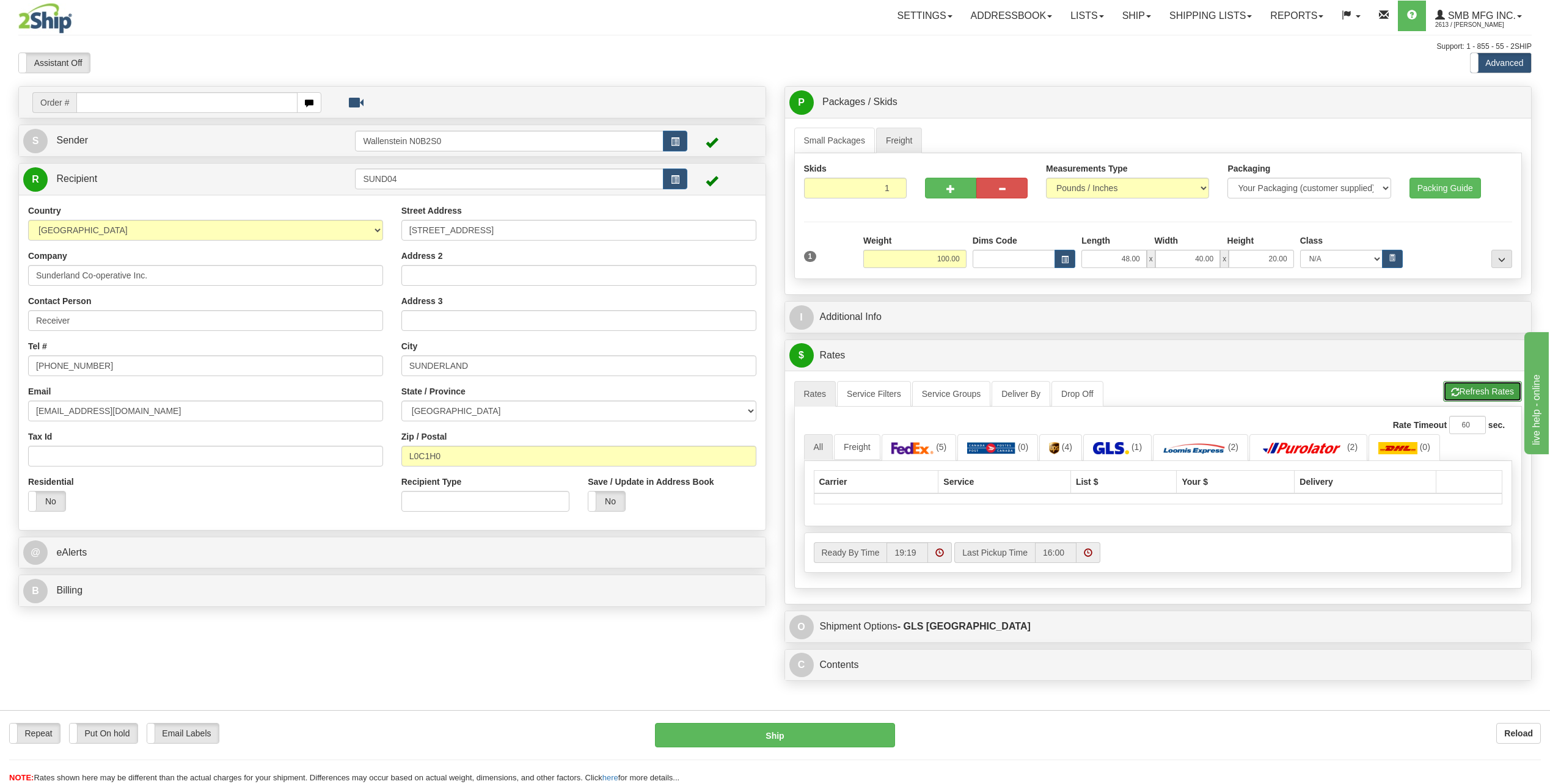
click at [1476, 389] on button "Refresh Rates" at bounding box center [1482, 391] width 79 height 21
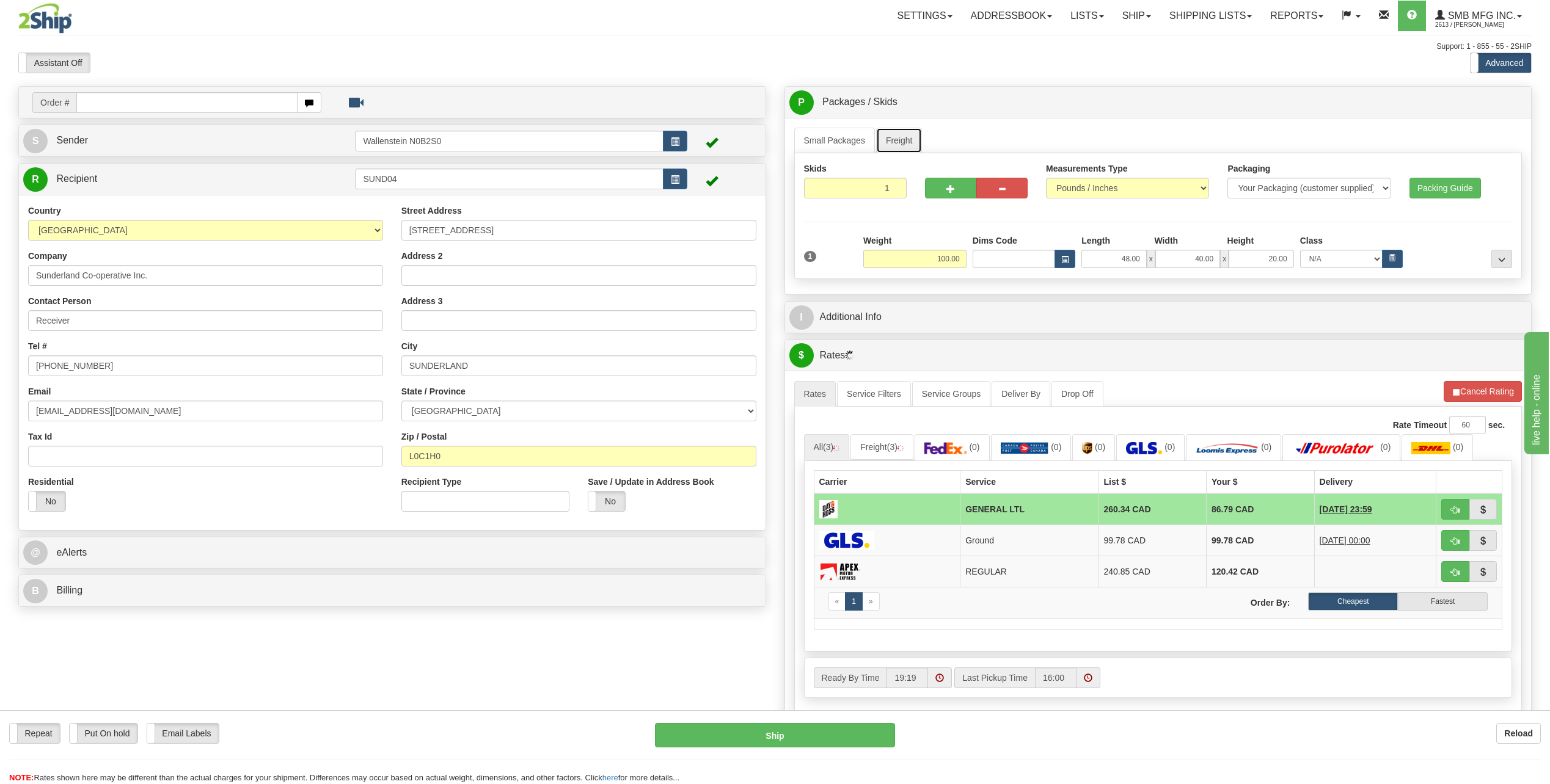
click at [898, 141] on link "Freight" at bounding box center [899, 140] width 47 height 25
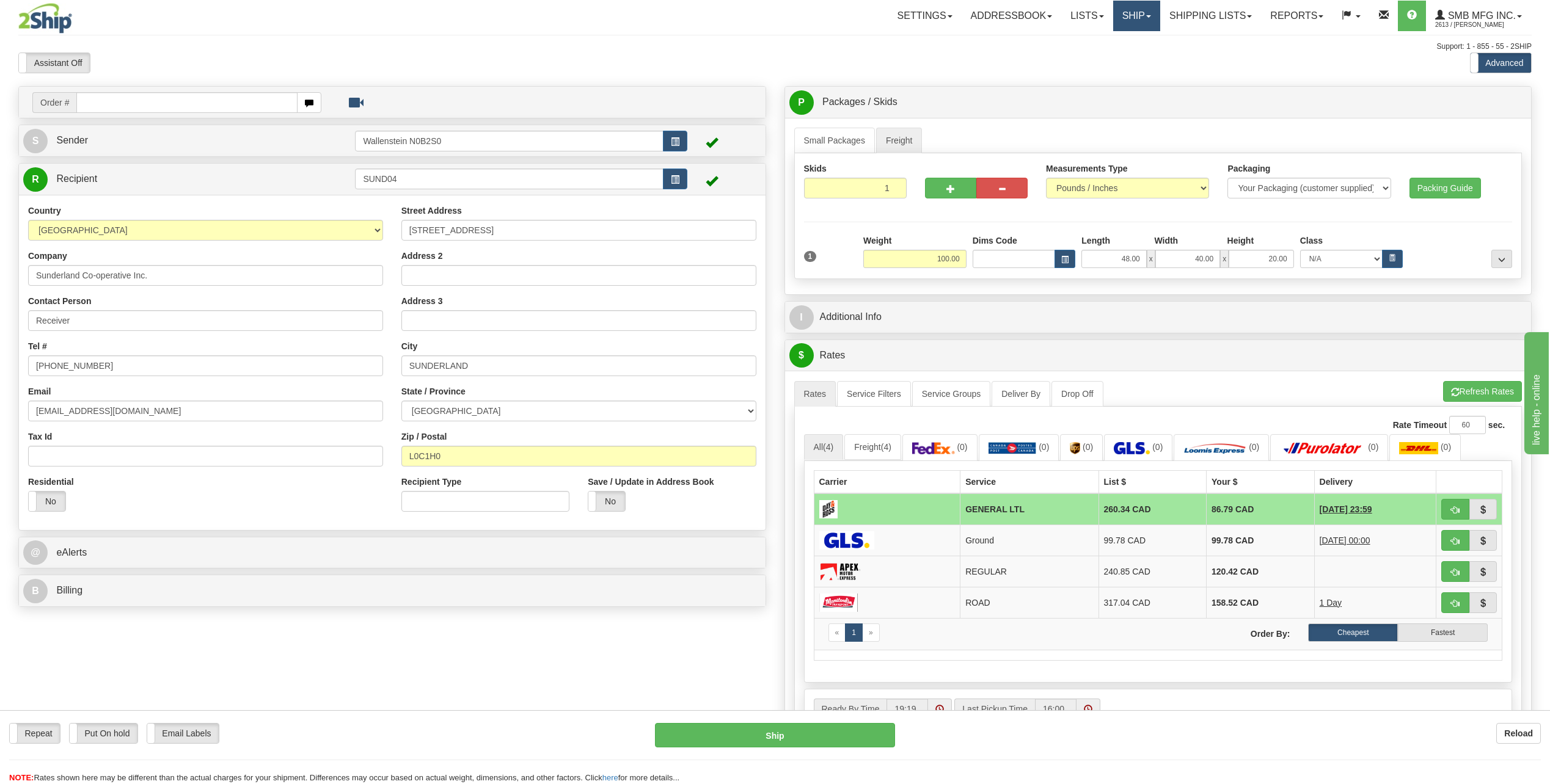
click at [1136, 25] on link "Ship" at bounding box center [1136, 16] width 47 height 31
click at [1124, 41] on link "Ship Screen" at bounding box center [1104, 43] width 111 height 16
